Goal: Task Accomplishment & Management: Manage account settings

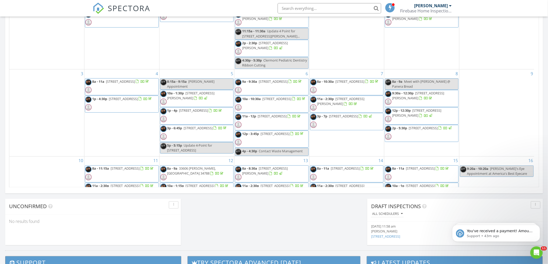
scroll to position [480, 557]
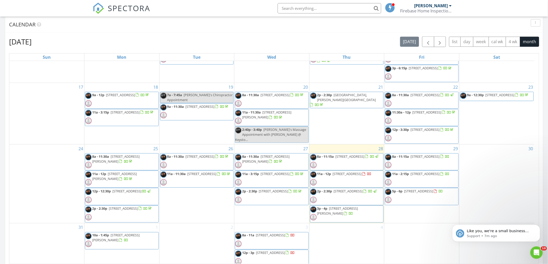
click at [358, 179] on span "11a - 12p 548 Lake Dexter Blvd, Winter Haven 33884" at bounding box center [340, 180] width 61 height 16
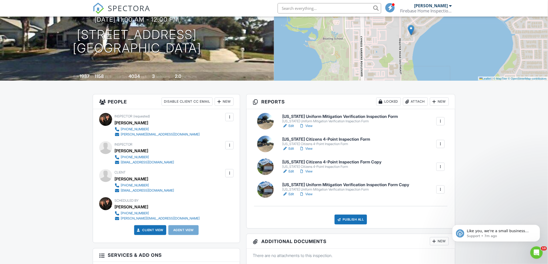
click at [440, 167] on div at bounding box center [440, 166] width 5 height 5
click at [426, 208] on div "Delete" at bounding box center [425, 209] width 11 height 6
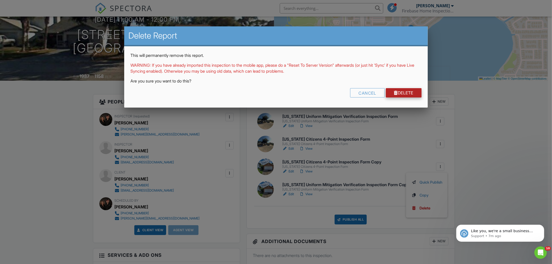
click at [398, 92] on link "Delete" at bounding box center [404, 92] width 36 height 9
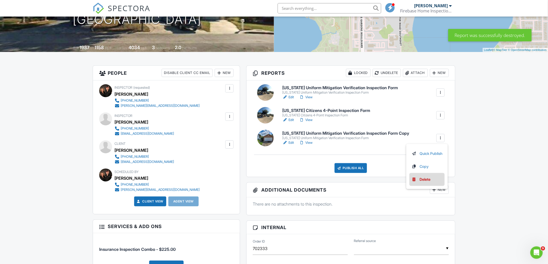
click at [422, 179] on div "Delete" at bounding box center [425, 180] width 11 height 6
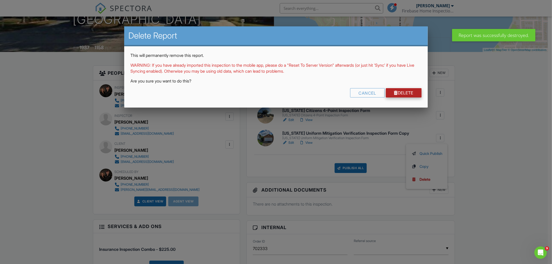
click at [409, 91] on link "Delete" at bounding box center [404, 92] width 36 height 9
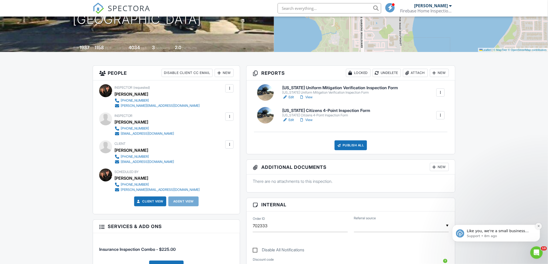
click at [540, 226] on button "Dismiss notification" at bounding box center [538, 226] width 7 height 7
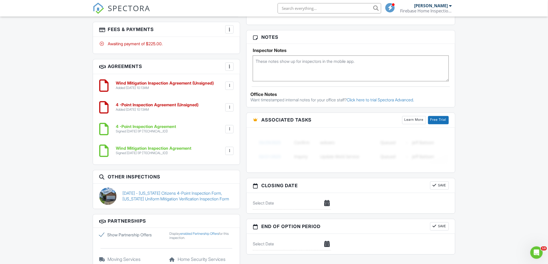
scroll to position [345, 0]
click at [228, 128] on div at bounding box center [229, 128] width 5 height 5
click at [495, 167] on div "Dashboard Templates Contacts Metrics Automations Advanced Settings Support Cent…" at bounding box center [274, 60] width 548 height 779
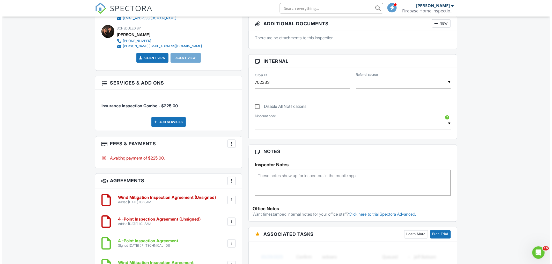
scroll to position [86, 0]
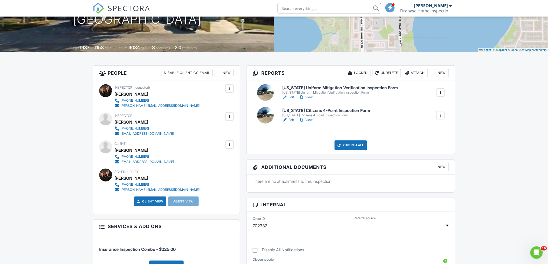
click at [439, 94] on div at bounding box center [440, 92] width 5 height 5
click at [426, 135] on div "Delete" at bounding box center [425, 134] width 11 height 6
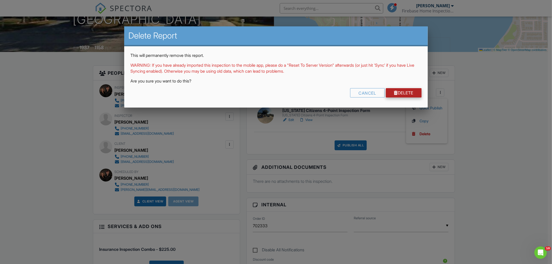
click at [398, 94] on link "Delete" at bounding box center [404, 92] width 36 height 9
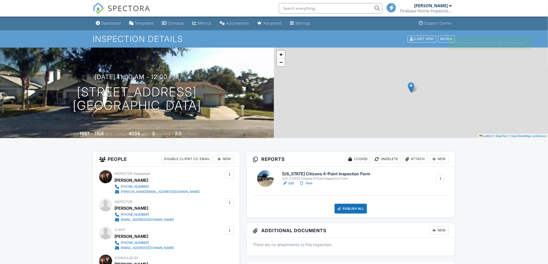
click at [442, 179] on div at bounding box center [440, 178] width 5 height 5
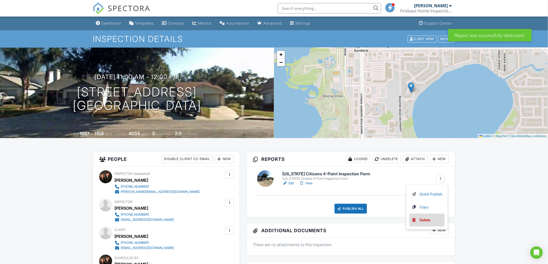
click at [428, 219] on div "Delete" at bounding box center [425, 221] width 11 height 6
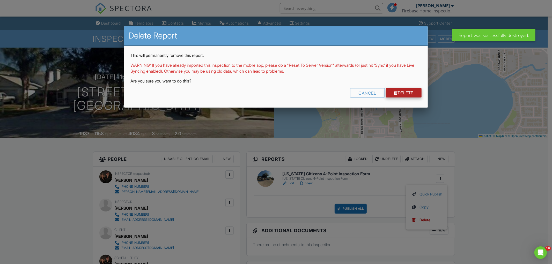
click at [404, 93] on link "Delete" at bounding box center [404, 92] width 36 height 9
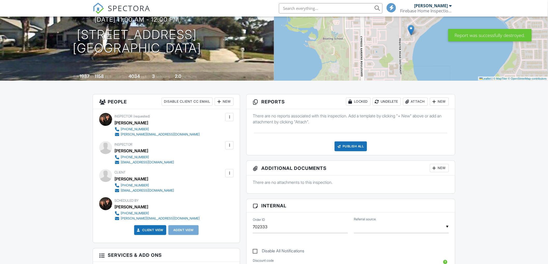
click at [415, 100] on div "Attach" at bounding box center [415, 102] width 25 height 8
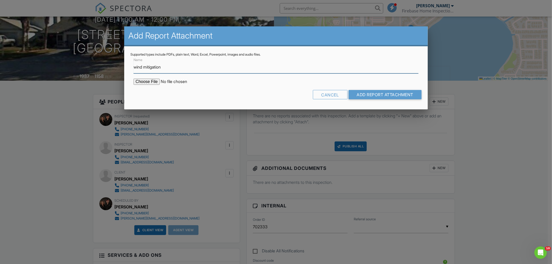
type input "wind mitigation"
click at [139, 81] on input "file" at bounding box center [178, 82] width 88 height 6
click at [317, 93] on div "Cancel" at bounding box center [330, 94] width 35 height 9
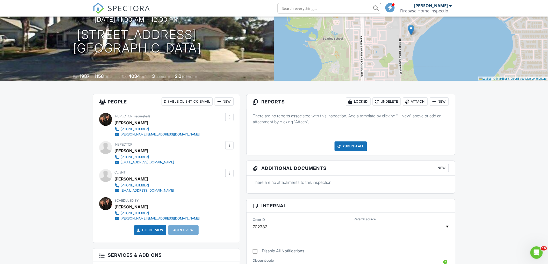
click at [442, 104] on div "New" at bounding box center [439, 102] width 19 height 8
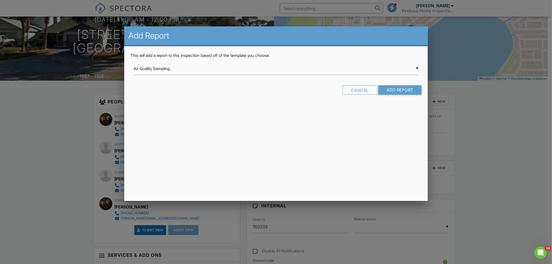
click at [219, 74] on div "▼ Air Quality Sampling Air Quality Sampling Damage Control Roof/Exterior Templa…" at bounding box center [276, 68] width 285 height 13
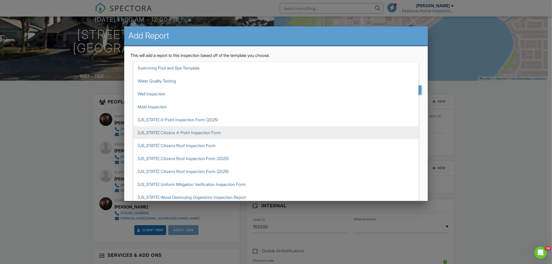
scroll to position [144, 0]
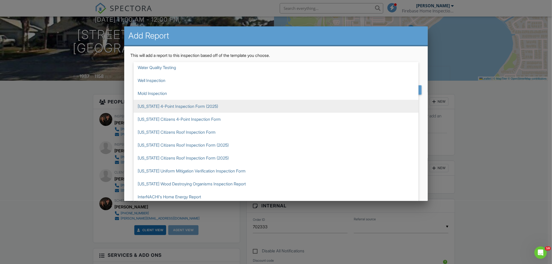
click at [188, 105] on span "[US_STATE] 4-Point Inspection Form (2025)" at bounding box center [276, 106] width 285 height 13
type input "[US_STATE] 4-Point Inspection Form (2025)"
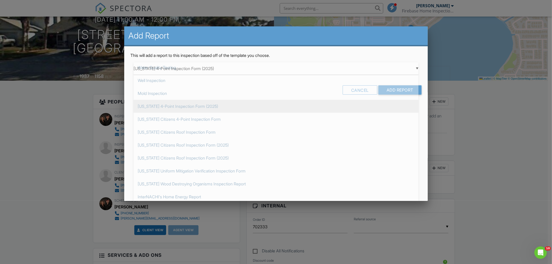
scroll to position [155, 0]
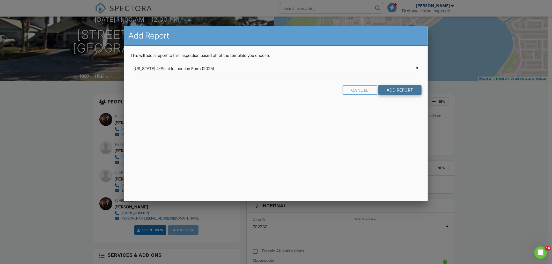
click at [399, 89] on input "Add Report" at bounding box center [400, 89] width 43 height 9
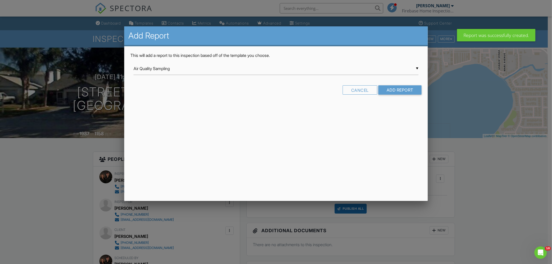
click at [154, 67] on div "▼ Air Quality Sampling Air Quality Sampling Damage Control Roof/Exterior Templa…" at bounding box center [276, 68] width 285 height 13
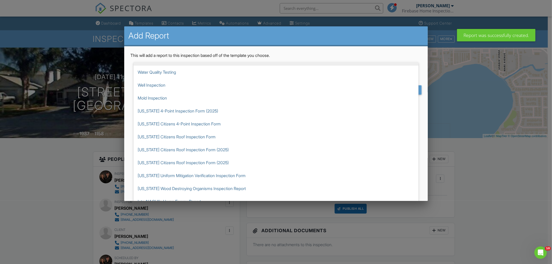
scroll to position [144, 0]
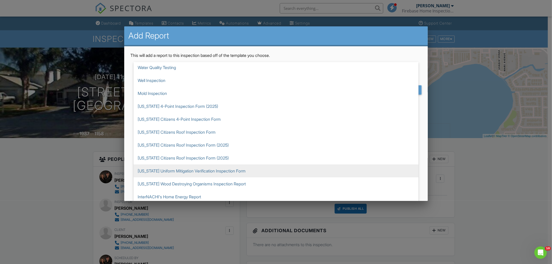
click at [211, 170] on span "[US_STATE] Uniform Mitigation Verification Inspection Form" at bounding box center [276, 171] width 285 height 13
type input "[US_STATE] Uniform Mitigation Verification Inspection Form"
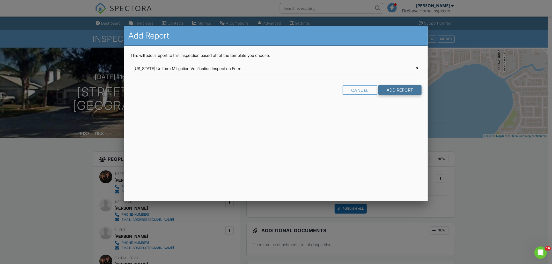
click at [404, 91] on input "Add Report" at bounding box center [400, 89] width 43 height 9
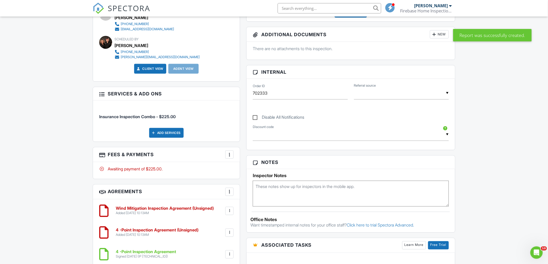
scroll to position [259, 0]
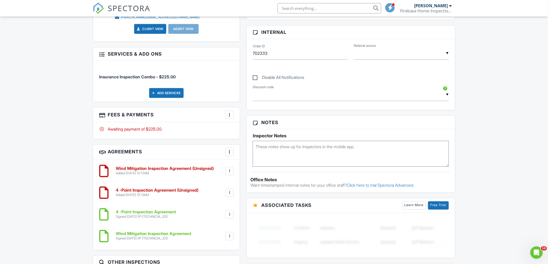
click at [227, 215] on div at bounding box center [229, 214] width 5 height 5
click at [216, 243] on li "Delete" at bounding box center [216, 242] width 30 height 13
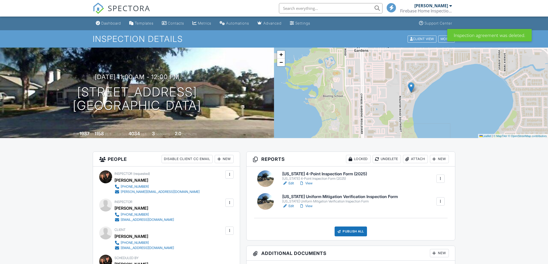
scroll to position [288, 0]
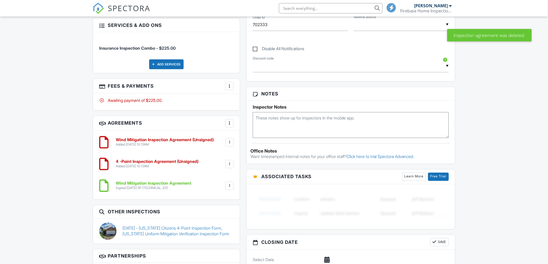
click at [231, 192] on div "Wind Mitigation Inspection Agreement Signed 09/12/2022 (IP 174.211.228.144) Fil…" at bounding box center [166, 186] width 134 height 16
click at [230, 185] on div at bounding box center [229, 186] width 5 height 5
click at [215, 212] on li "Delete" at bounding box center [216, 213] width 30 height 13
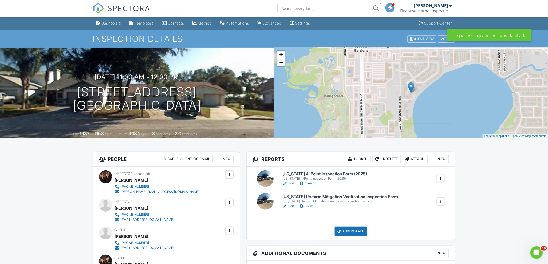
click at [107, 24] on div "Dashboard" at bounding box center [111, 23] width 20 height 4
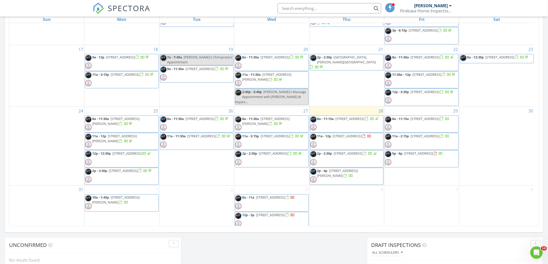
scroll to position [242, 0]
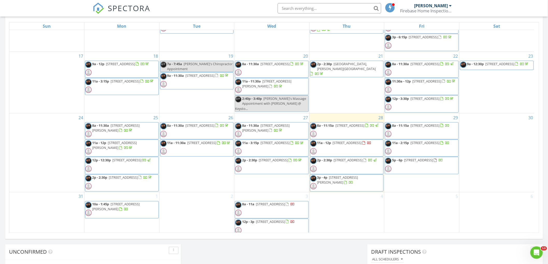
click at [353, 145] on span "11a - 12p 548 Lake Dexter Blvd, Winter Haven 33884" at bounding box center [340, 149] width 61 height 16
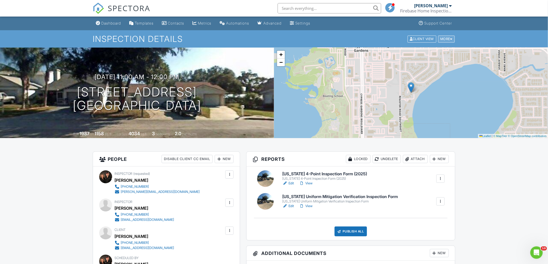
click at [450, 38] on div "More" at bounding box center [446, 38] width 17 height 7
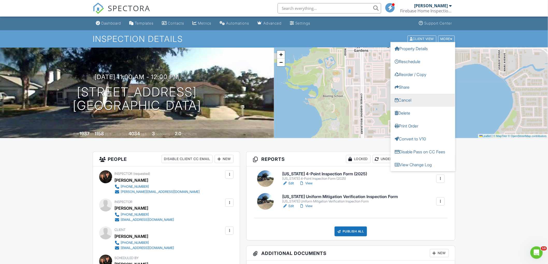
click at [402, 100] on link "Cancel" at bounding box center [423, 100] width 65 height 13
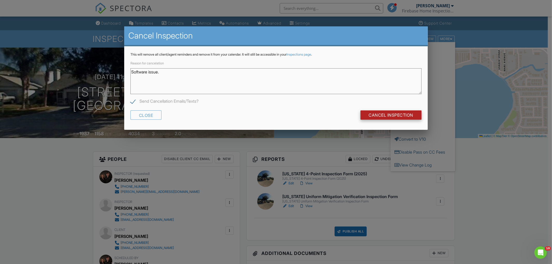
type textarea "Software issue."
click at [379, 112] on input "Cancel Inspection" at bounding box center [391, 115] width 61 height 9
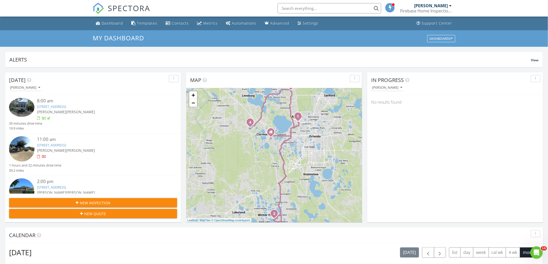
click at [108, 201] on span "New Inspection" at bounding box center [95, 202] width 31 height 5
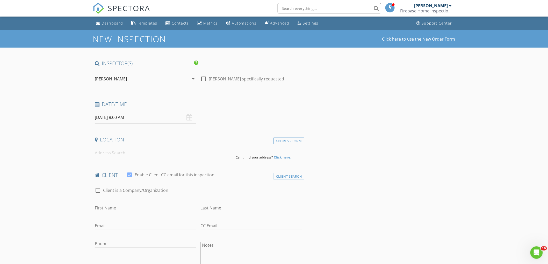
drag, startPoint x: 206, startPoint y: 77, endPoint x: 203, endPoint y: 81, distance: 4.8
click at [206, 77] on div at bounding box center [203, 79] width 9 height 9
checkbox input "true"
click at [141, 79] on div "[PERSON_NAME]" at bounding box center [142, 79] width 94 height 8
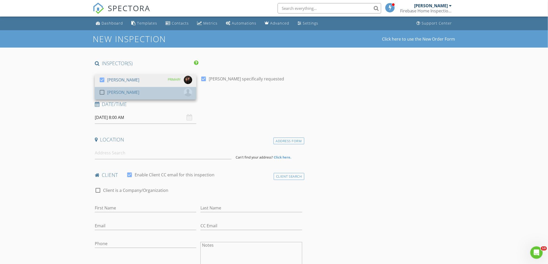
click at [125, 91] on div "[PERSON_NAME]" at bounding box center [123, 92] width 32 height 8
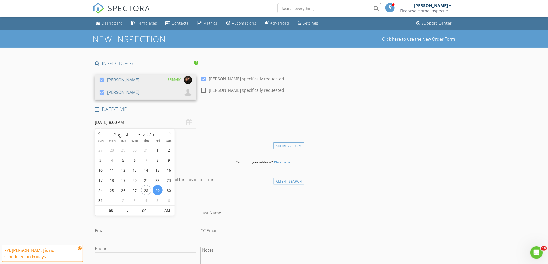
click at [119, 123] on input "[DATE] 8:00 AM" at bounding box center [146, 122] width 102 height 13
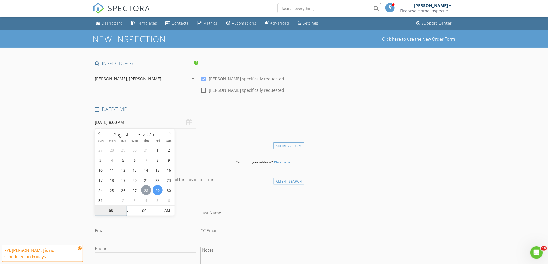
type input "[DATE] 8:00 AM"
type input "09"
type input "[DATE] 9:00 AM"
click at [125, 208] on span at bounding box center [125, 208] width 4 height 5
type input "10"
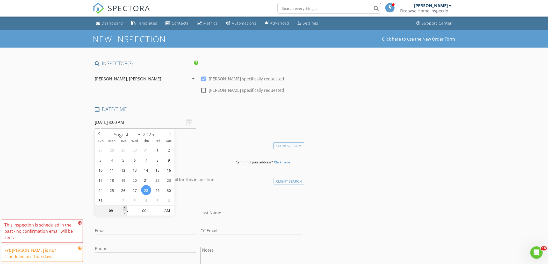
type input "[DATE] 10:00 AM"
click at [125, 208] on span at bounding box center [125, 208] width 4 height 5
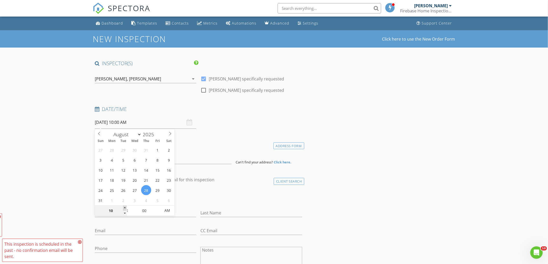
type input "11"
type input "[DATE] 11:00 AM"
click at [125, 208] on span at bounding box center [125, 208] width 4 height 5
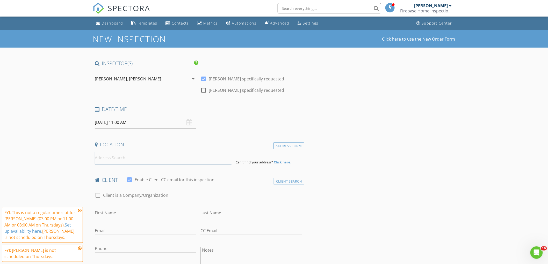
click at [112, 159] on input at bounding box center [163, 158] width 137 height 13
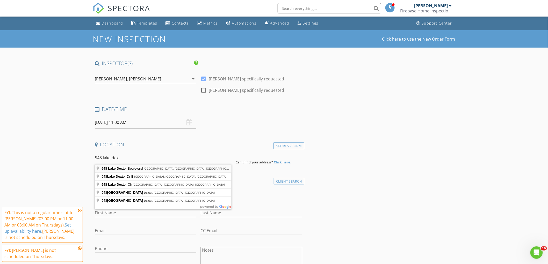
type input "[STREET_ADDRESS]"
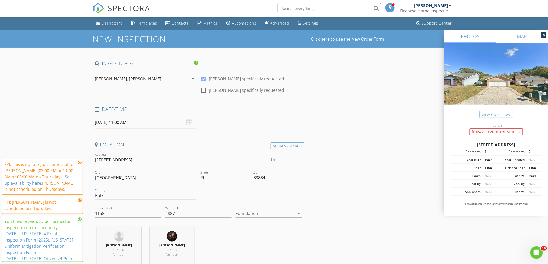
click at [80, 162] on icon at bounding box center [80, 163] width 4 height 4
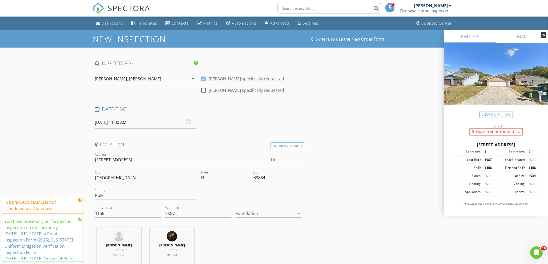
click at [80, 201] on icon at bounding box center [80, 200] width 4 height 4
click at [79, 220] on icon at bounding box center [80, 220] width 4 height 4
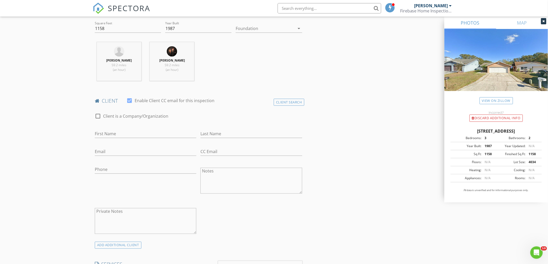
scroll to position [201, 0]
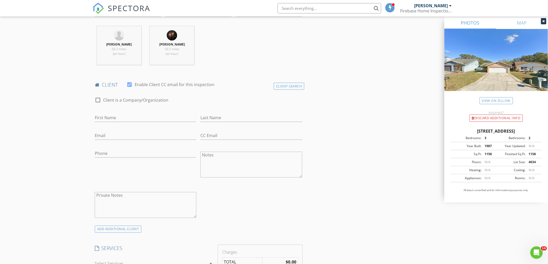
click at [283, 87] on div "Client Search" at bounding box center [289, 86] width 31 height 7
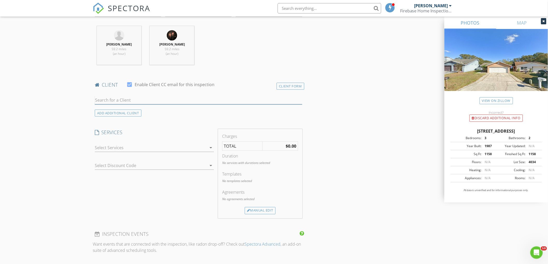
click at [114, 101] on input "text" at bounding box center [198, 100] width 207 height 9
type input "karen strick"
click at [113, 110] on div "[PERSON_NAME]" at bounding box center [136, 110] width 52 height 6
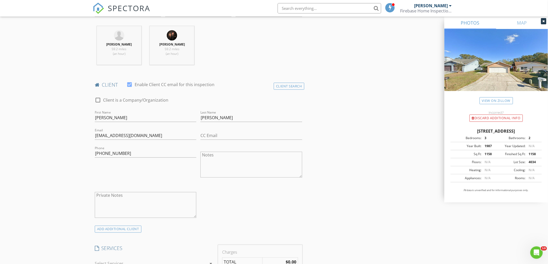
scroll to position [317, 0]
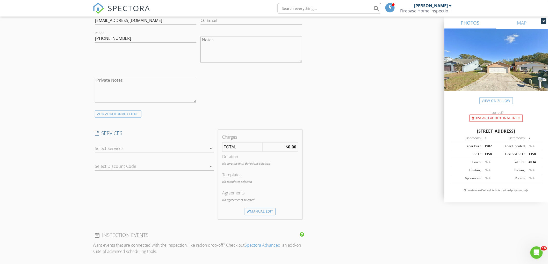
click at [116, 148] on div at bounding box center [151, 149] width 112 height 8
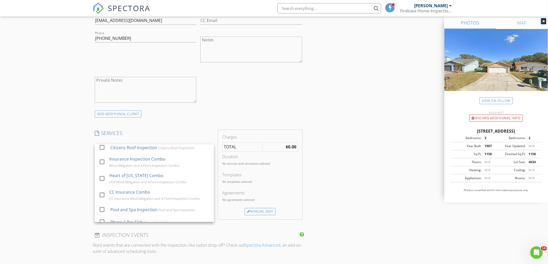
scroll to position [86, 0]
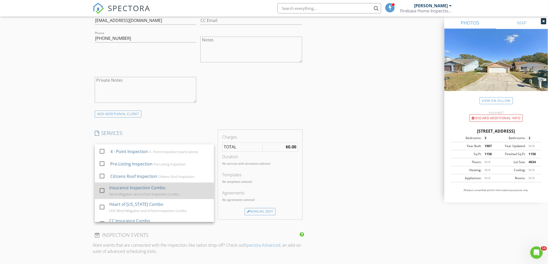
click at [148, 191] on div "Insurance Inspection Combo" at bounding box center [137, 188] width 56 height 6
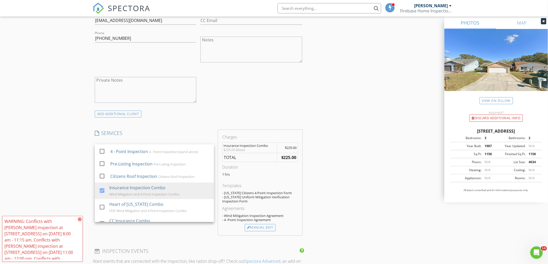
click at [385, 188] on div "INSPECTOR(S) check_box David Scruggs PRIMARY check_box Lincoln Mathews David Sc…" at bounding box center [274, 179] width 363 height 870
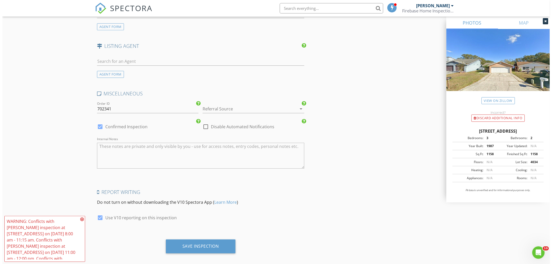
scroll to position [679, 0]
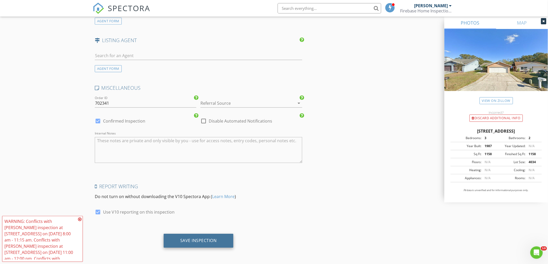
click at [203, 240] on div "Save Inspection" at bounding box center [198, 240] width 37 height 5
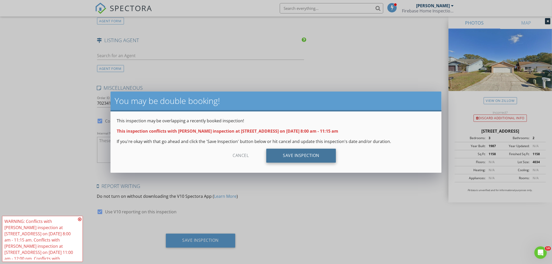
click at [291, 157] on div "Save Inspection" at bounding box center [302, 156] width 70 height 14
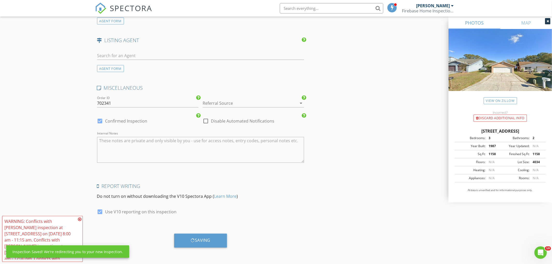
click at [79, 219] on icon at bounding box center [80, 220] width 4 height 4
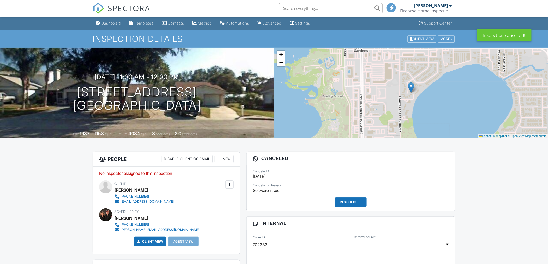
drag, startPoint x: 108, startPoint y: 22, endPoint x: 188, endPoint y: 141, distance: 143.0
click at [108, 22] on div "Dashboard" at bounding box center [111, 23] width 20 height 4
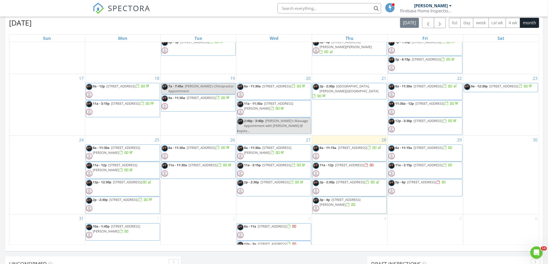
scroll to position [230, 0]
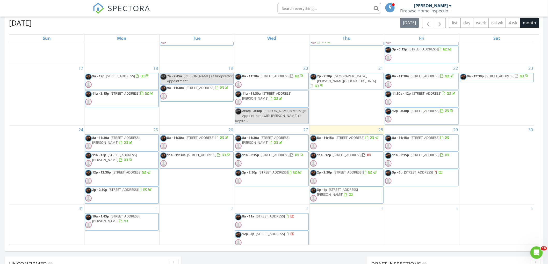
click at [363, 157] on div at bounding box center [364, 155] width 3 height 3
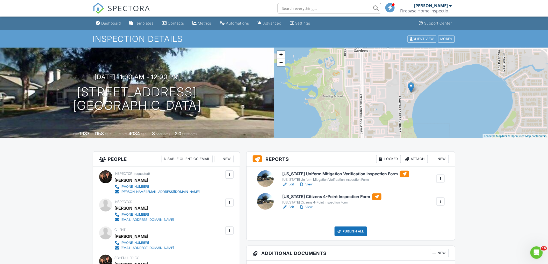
click at [109, 21] on div "Dashboard" at bounding box center [111, 23] width 20 height 4
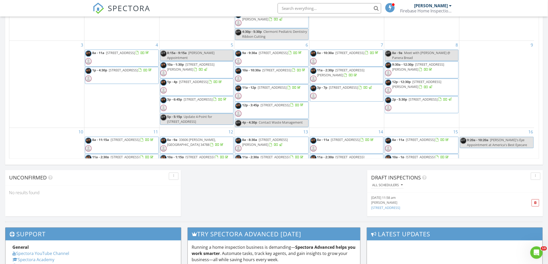
scroll to position [201, 0]
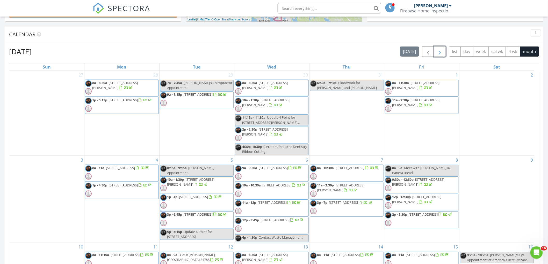
click at [439, 54] on span "button" at bounding box center [440, 52] width 6 height 6
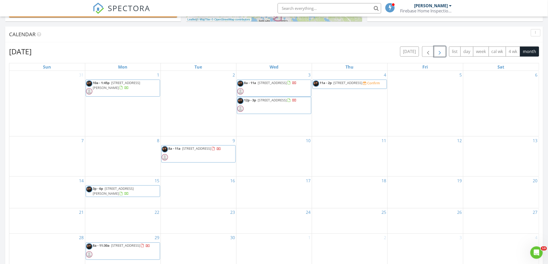
click at [349, 82] on span "490 Belmond Dr, DeBary 32713" at bounding box center [348, 83] width 29 height 5
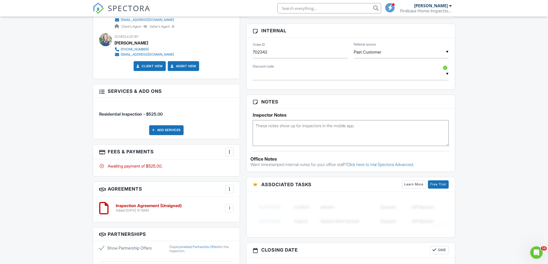
click at [231, 154] on div at bounding box center [229, 152] width 5 height 5
click at [251, 168] on li "Edit Fees & Payments" at bounding box center [255, 167] width 54 height 13
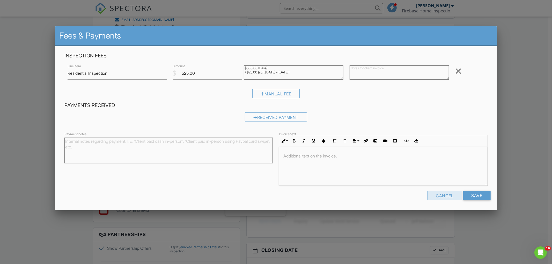
click at [454, 196] on div "Cancel" at bounding box center [445, 195] width 35 height 9
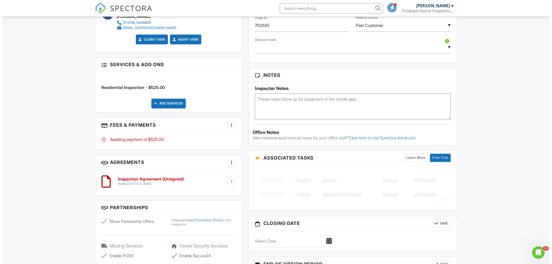
scroll to position [317, 0]
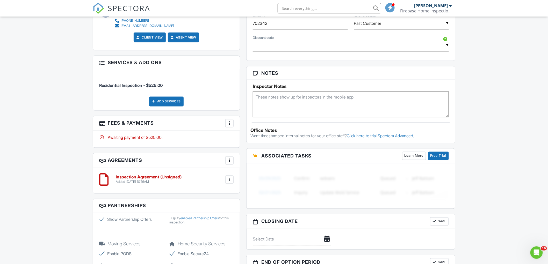
click at [231, 126] on div at bounding box center [229, 123] width 5 height 5
click at [256, 140] on li "Edit Fees & Payments" at bounding box center [255, 139] width 54 height 13
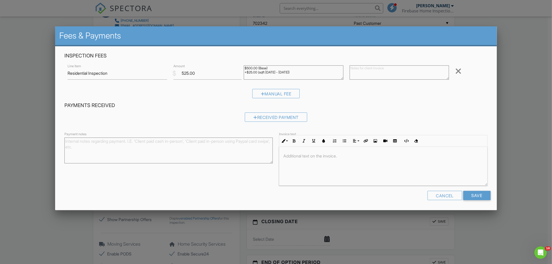
click at [299, 73] on textarea "$500.00 (Base) +$25.00 (sqft 1500 - 2000)" at bounding box center [294, 73] width 100 height 14
click at [335, 71] on textarea "$500.00 (Base) +$25.00 (sqft 1500 - 2000)" at bounding box center [294, 73] width 100 height 14
type textarea "$500.00 (Base) +$25.00 (sqft 1500 - 2000) - 10% Ascenso Discount = $472.50"
drag, startPoint x: 181, startPoint y: 74, endPoint x: 197, endPoint y: 73, distance: 16.1
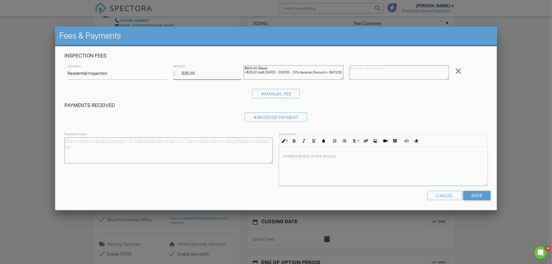
click at [197, 73] on input "525.00" at bounding box center [208, 73] width 68 height 13
type input "472.50"
click at [402, 116] on div "Received Payment" at bounding box center [275, 119] width 423 height 13
click at [471, 196] on input "Save" at bounding box center [477, 195] width 27 height 9
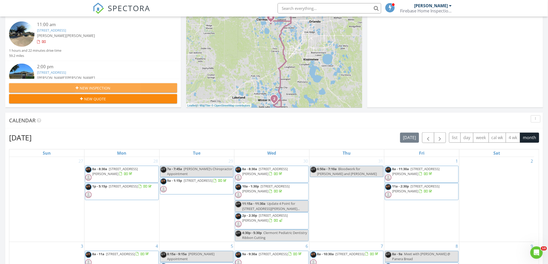
click at [105, 88] on span "New Inspection" at bounding box center [95, 87] width 31 height 5
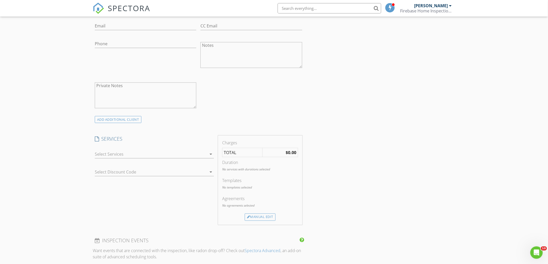
scroll to position [201, 0]
click at [115, 175] on div "Select Discount Code arrow_drop_down" at bounding box center [154, 171] width 119 height 9
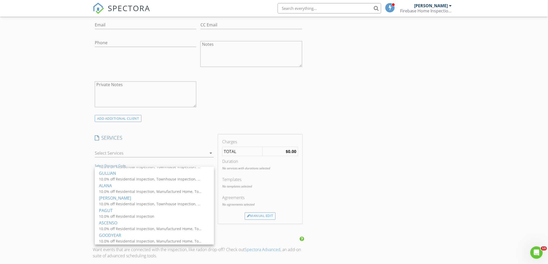
scroll to position [58, 0]
click at [441, 169] on div "INSPECTOR(S) check_box David Scruggs PRIMARY check_box_outline_blank Lincoln Ma…" at bounding box center [274, 230] width 363 height 743
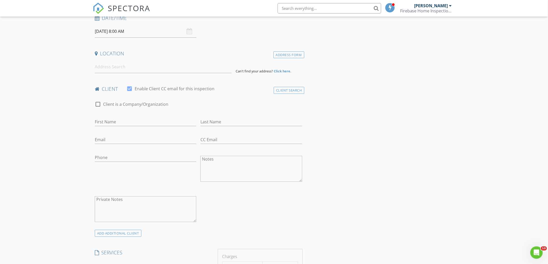
scroll to position [0, 0]
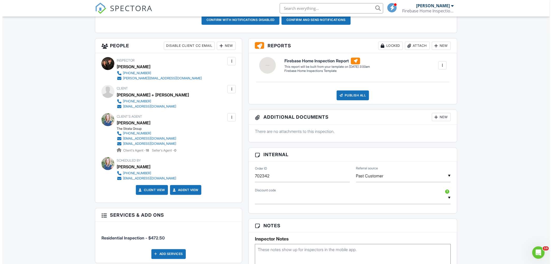
scroll to position [144, 0]
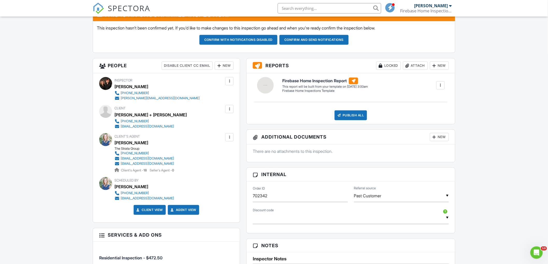
click at [223, 66] on div "New" at bounding box center [224, 66] width 19 height 8
click at [242, 81] on li "Inspector" at bounding box center [242, 81] width 51 height 13
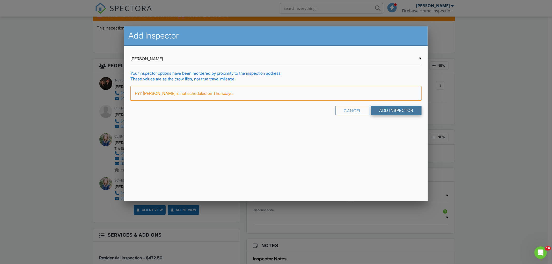
click at [381, 110] on input "Add Inspector" at bounding box center [396, 110] width 51 height 9
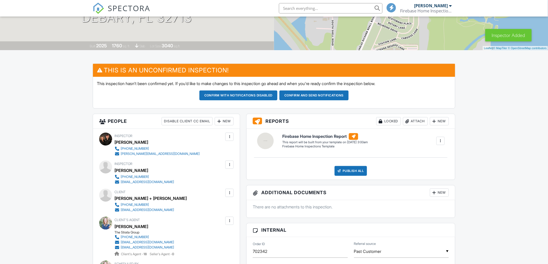
scroll to position [230, 0]
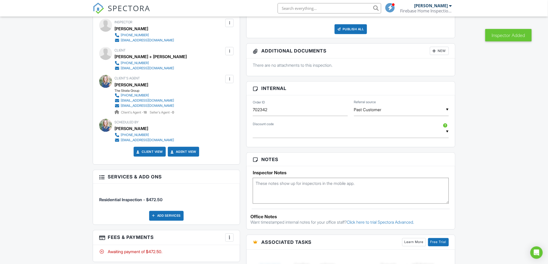
click at [293, 195] on textarea at bounding box center [351, 191] width 196 height 26
type textarea "Phase 3 with [PERSON_NAME]."
click at [477, 149] on div "Dashboard Templates Contacts Metrics Automations Advanced Settings Support Cent…" at bounding box center [274, 158] width 548 height 743
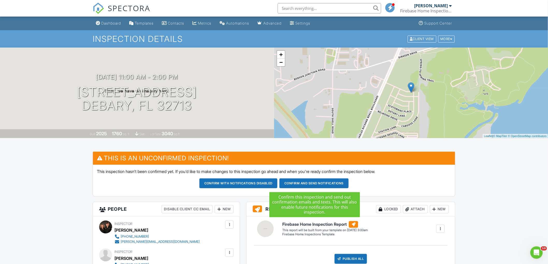
click at [278, 184] on button "Confirm and send notifications" at bounding box center [238, 184] width 78 height 10
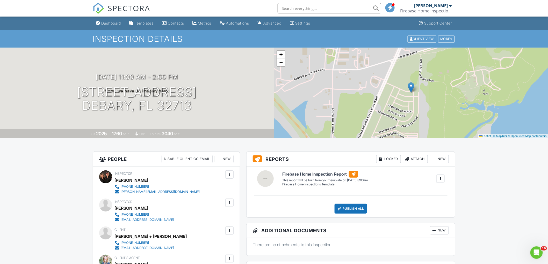
click at [108, 24] on div "Dashboard" at bounding box center [111, 23] width 20 height 4
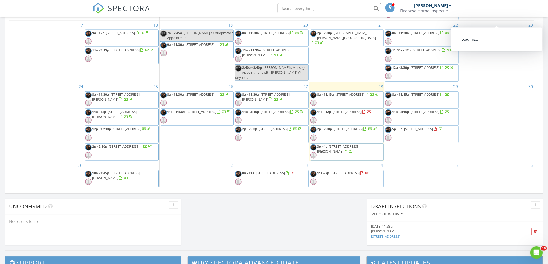
scroll to position [230, 0]
